Goal: Navigation & Orientation: Find specific page/section

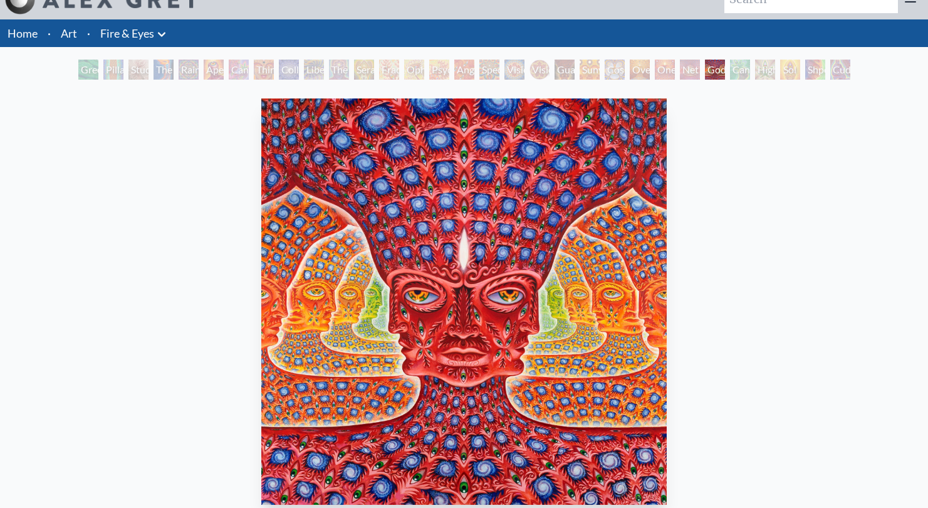
scroll to position [36, 0]
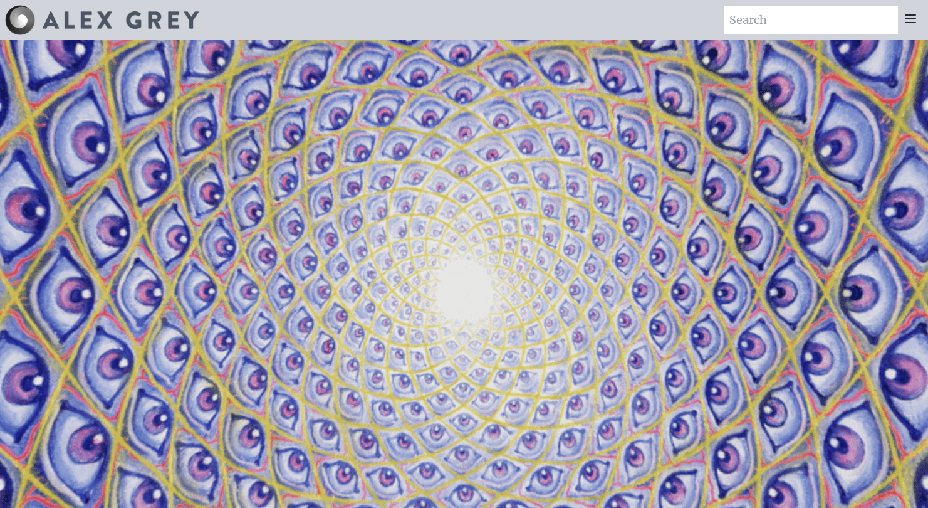
click at [905, 21] on icon at bounding box center [910, 18] width 15 height 15
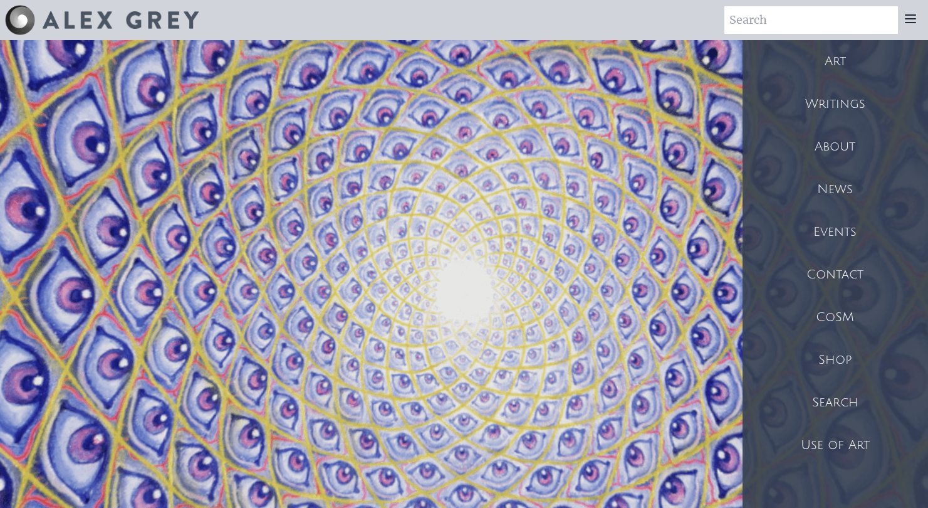
click at [844, 353] on div "Shop" at bounding box center [836, 359] width 186 height 43
click at [839, 437] on div "Use of Art" at bounding box center [836, 445] width 186 height 43
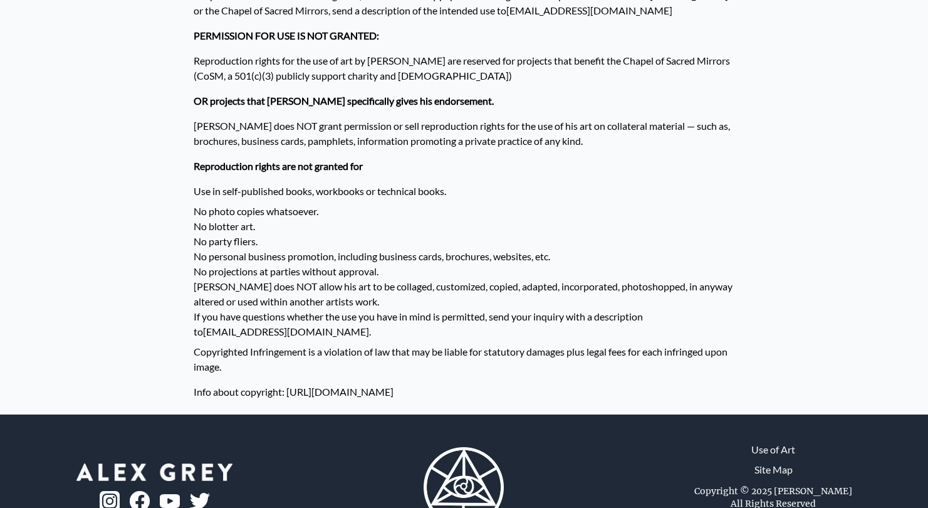
scroll to position [1034, 0]
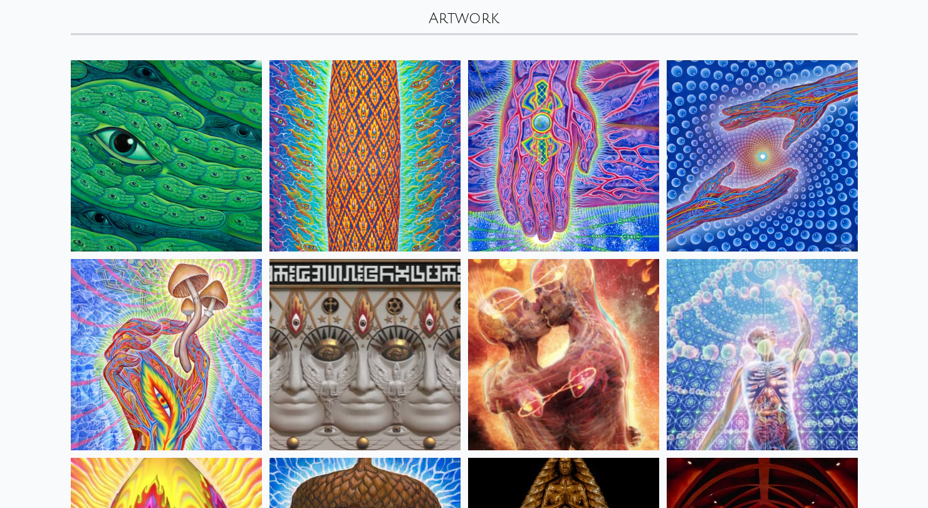
scroll to position [87, 0]
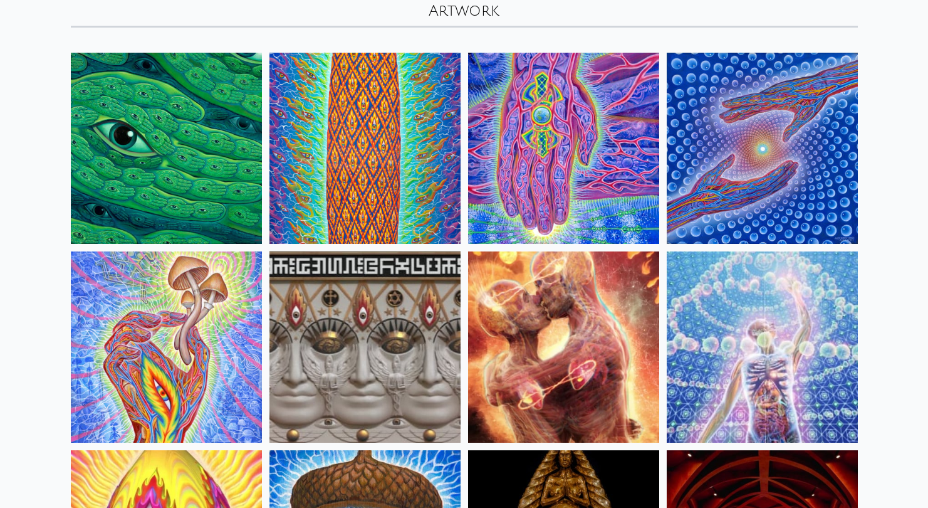
click at [734, 152] on img at bounding box center [762, 148] width 191 height 191
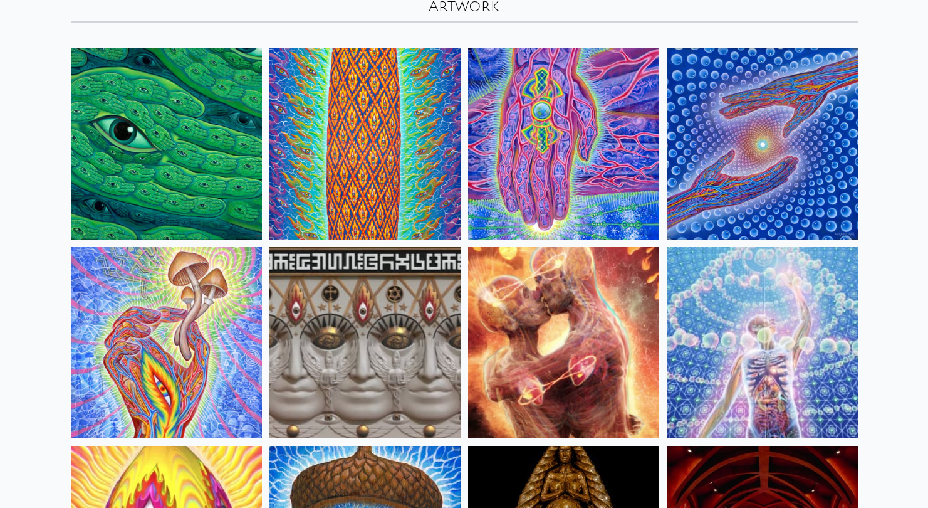
scroll to position [0, 0]
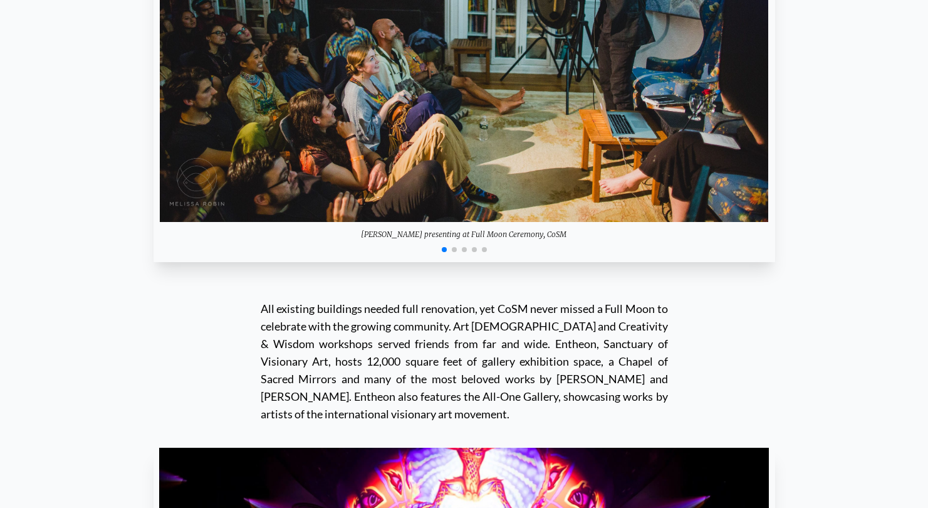
scroll to position [11601, 0]
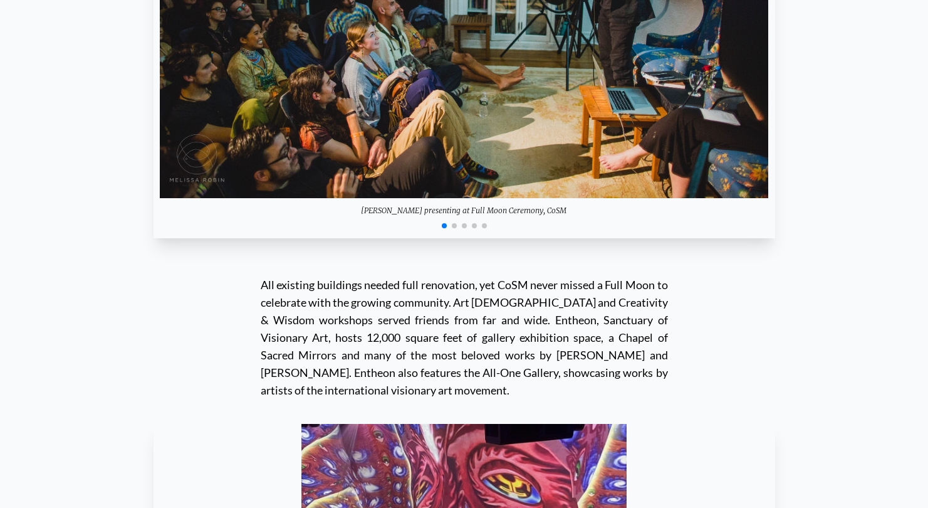
scroll to position [11557, 0]
